Goal: Task Accomplishment & Management: Use online tool/utility

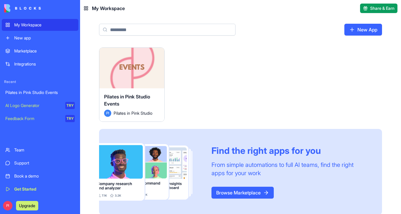
click at [151, 76] on div "Launch" at bounding box center [131, 68] width 65 height 41
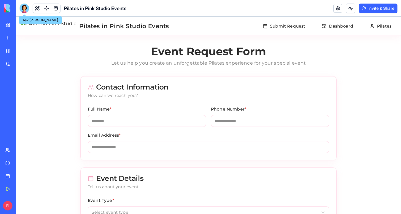
click at [24, 8] on div at bounding box center [24, 8] width 9 height 9
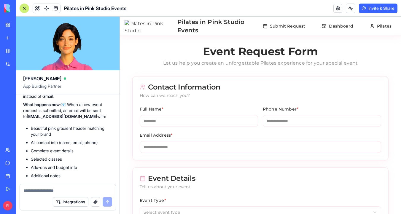
scroll to position [4371, 0]
click at [337, 6] on link at bounding box center [337, 8] width 9 height 9
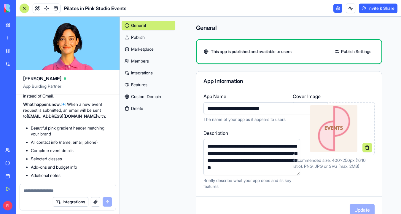
click at [153, 69] on link "Integrations" at bounding box center [149, 72] width 54 height 9
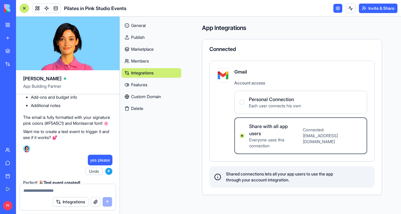
scroll to position [4443, 0]
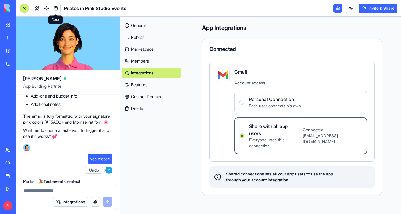
click at [48, 7] on link at bounding box center [46, 8] width 9 height 9
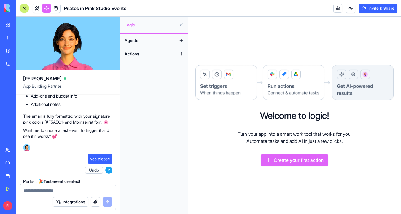
click at [149, 54] on button "Actions" at bounding box center [149, 53] width 55 height 9
click at [147, 42] on button "Agents" at bounding box center [149, 40] width 55 height 9
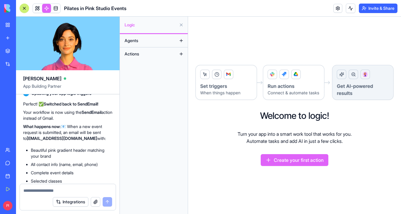
scroll to position [4349, 0]
click at [134, 41] on span "Agents" at bounding box center [132, 41] width 14 height 6
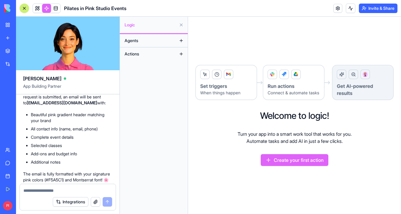
scroll to position [4385, 0]
click at [141, 42] on button "Agents" at bounding box center [149, 40] width 55 height 9
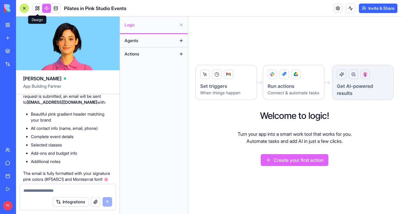
click at [38, 7] on link at bounding box center [37, 8] width 9 height 9
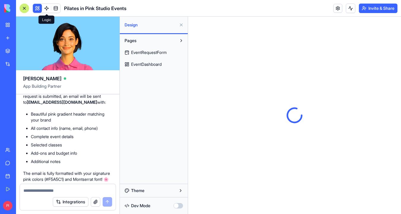
click at [47, 8] on link at bounding box center [46, 8] width 9 height 9
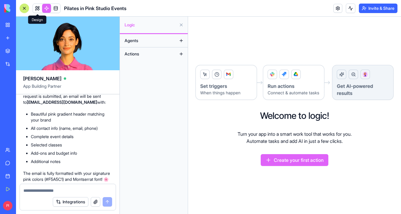
click at [39, 8] on link at bounding box center [37, 8] width 9 height 9
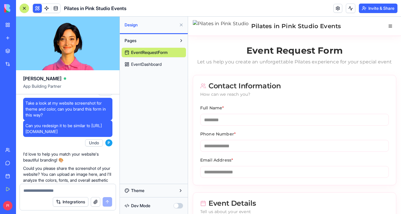
scroll to position [1276, 0]
click at [108, 95] on div at bounding box center [105, 88] width 14 height 14
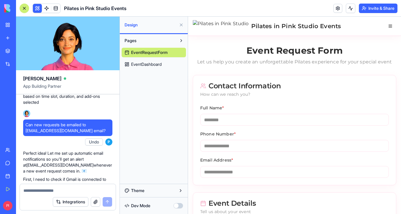
scroll to position [614, 0]
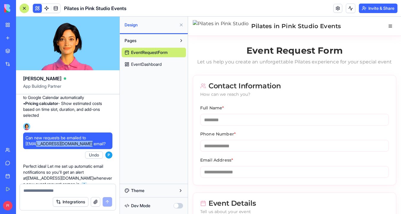
drag, startPoint x: 80, startPoint y: 167, endPoint x: 37, endPoint y: 167, distance: 42.7
click at [37, 147] on span "Can new requests be emailed to [EMAIL_ADDRESS][DOMAIN_NAME] email?" at bounding box center [68, 141] width 85 height 12
copy span "[DOMAIN_NAME]"
